Goal: Task Accomplishment & Management: Manage account settings

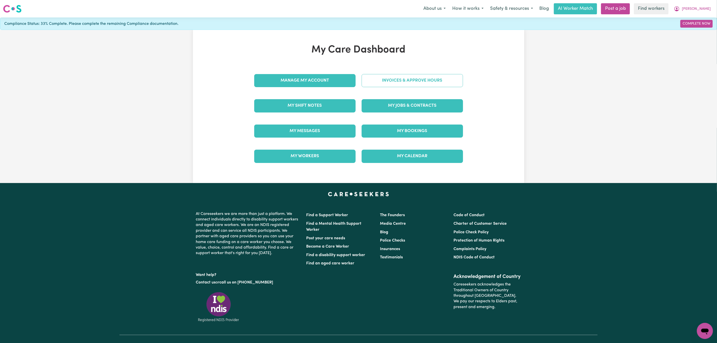
click at [395, 79] on link "Invoices & Approve Hours" at bounding box center [411, 80] width 101 height 13
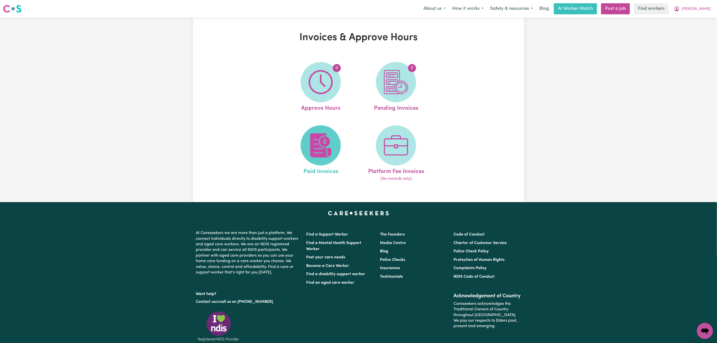
click at [316, 145] on img at bounding box center [320, 145] width 24 height 24
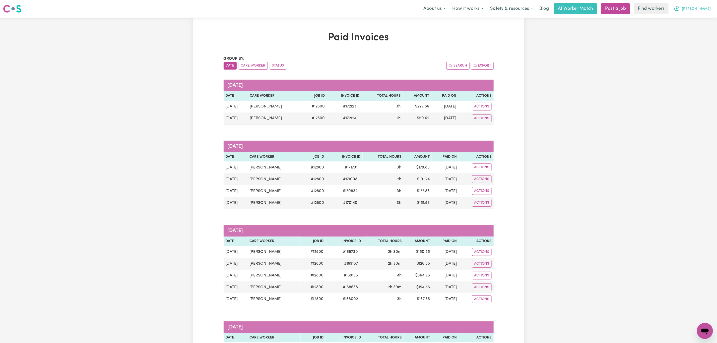
click at [710, 11] on button "[PERSON_NAME]" at bounding box center [691, 9] width 43 height 11
click at [696, 17] on link "My Dashboard" at bounding box center [694, 20] width 40 height 10
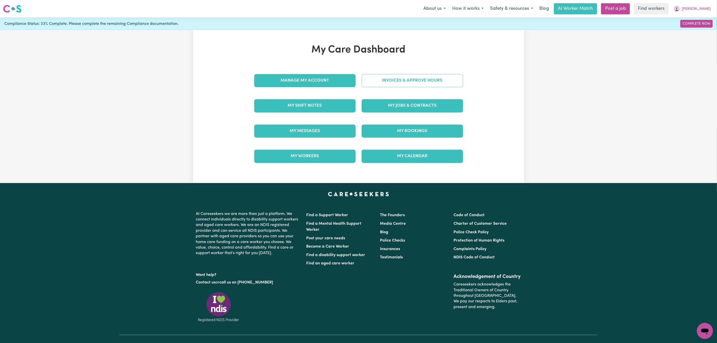
click at [392, 87] on link "Invoices & Approve Hours" at bounding box center [411, 80] width 101 height 13
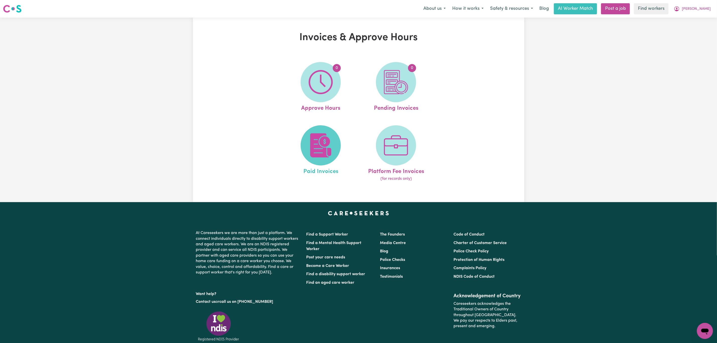
click at [306, 133] on span at bounding box center [320, 145] width 40 height 40
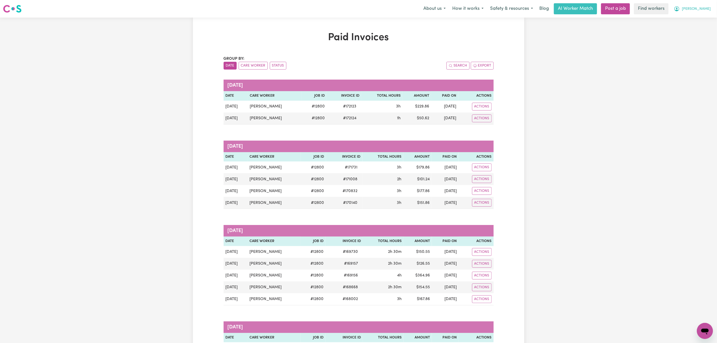
drag, startPoint x: 705, startPoint y: 9, endPoint x: 705, endPoint y: 14, distance: 5.3
click at [705, 9] on span "[PERSON_NAME]" at bounding box center [695, 9] width 29 height 6
click at [701, 21] on link "My Dashboard" at bounding box center [694, 20] width 40 height 10
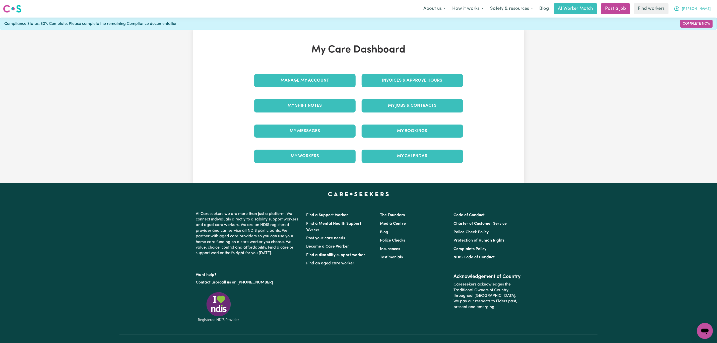
click at [708, 8] on span "[PERSON_NAME]" at bounding box center [695, 9] width 29 height 6
click at [689, 27] on link "Logout" at bounding box center [694, 29] width 40 height 10
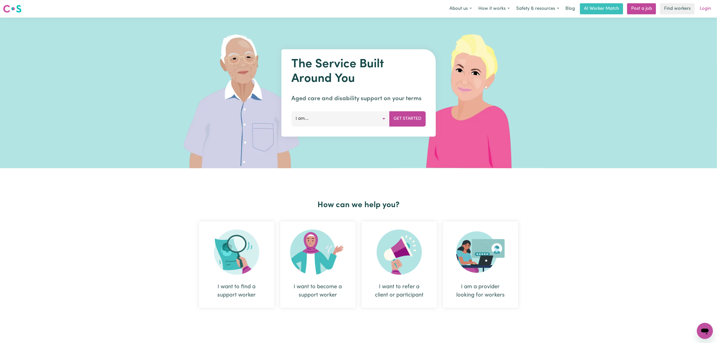
click at [707, 11] on link "Login" at bounding box center [704, 8] width 17 height 11
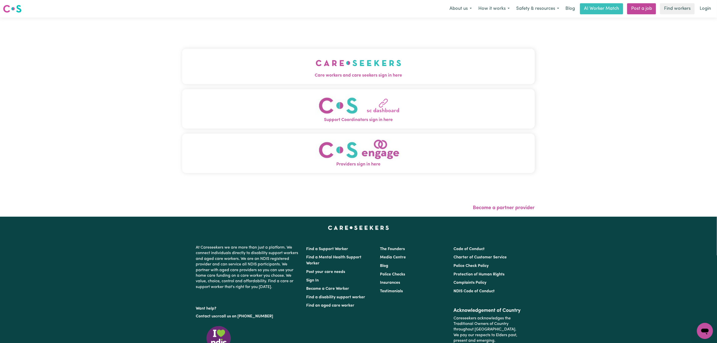
click at [284, 83] on button "Care workers and care seekers sign in here" at bounding box center [358, 66] width 352 height 35
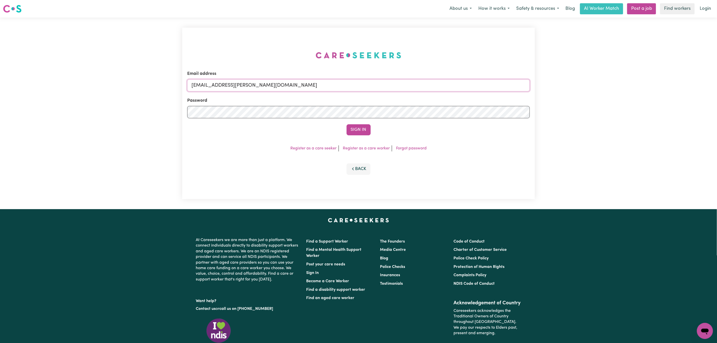
drag, startPoint x: 218, startPoint y: 88, endPoint x: 415, endPoint y: 92, distance: 196.4
click at [412, 89] on input "[EMAIL_ADDRESS][PERSON_NAME][DOMAIN_NAME]" at bounding box center [358, 85] width 342 height 12
paste input "[EMAIL_ADDRESS][DOMAIN_NAME]"
type input "superuser~[EMAIL_ADDRESS][DOMAIN_NAME]"
click at [352, 124] on button "Sign In" at bounding box center [358, 129] width 24 height 11
